Goal: Information Seeking & Learning: Learn about a topic

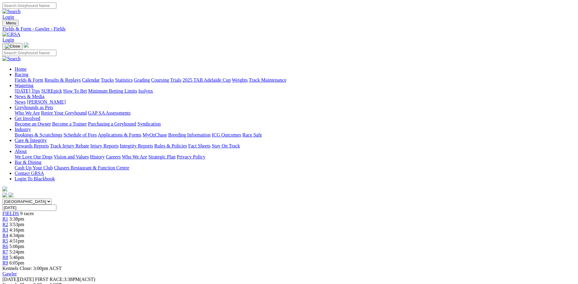
click at [43, 77] on link "Fields & Form" at bounding box center [29, 79] width 29 height 5
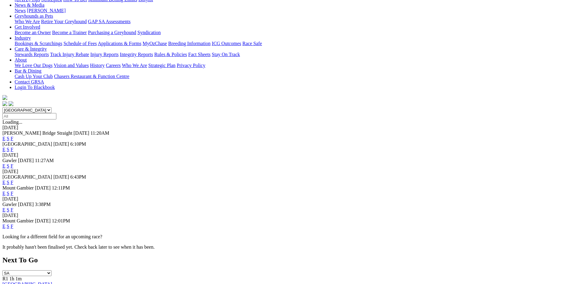
scroll to position [91, 0]
click at [13, 207] on link "F" at bounding box center [12, 209] width 3 height 5
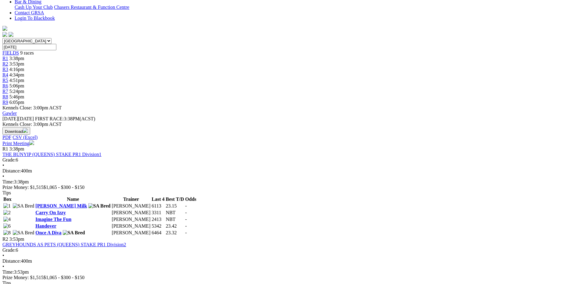
scroll to position [91, 0]
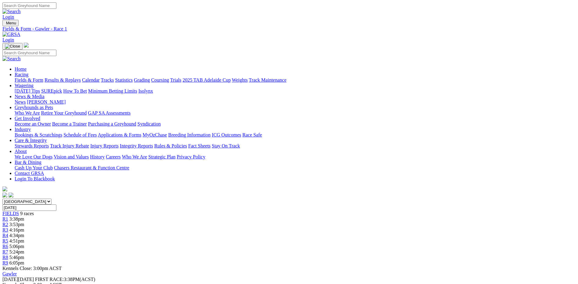
click at [43, 77] on link "Fields & Form" at bounding box center [29, 79] width 29 height 5
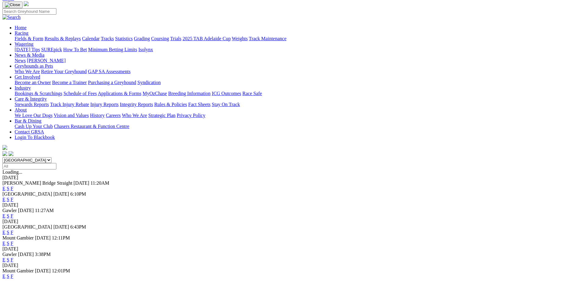
scroll to position [30, 0]
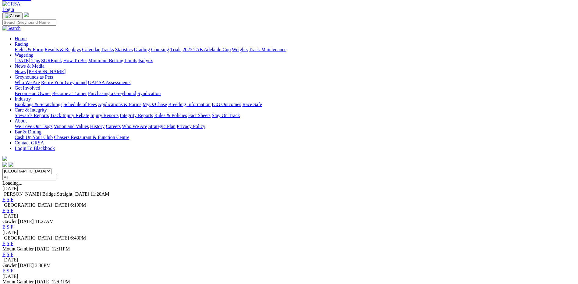
click at [13, 241] on link "F" at bounding box center [12, 243] width 3 height 5
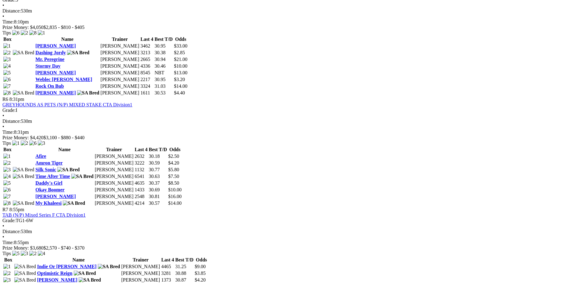
scroll to position [914, 0]
